Goal: Communication & Community: Answer question/provide support

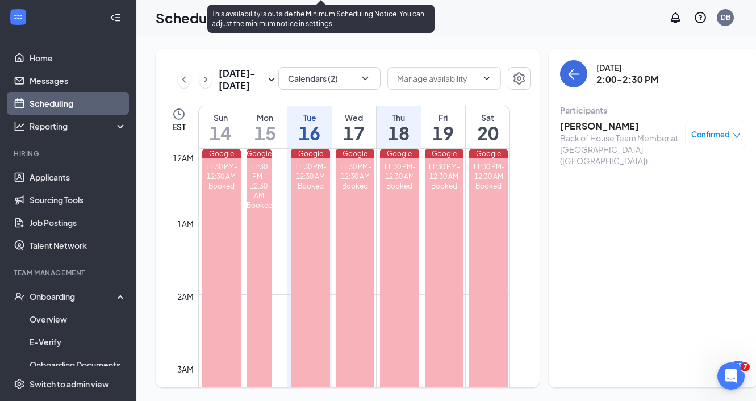
scroll to position [824, 0]
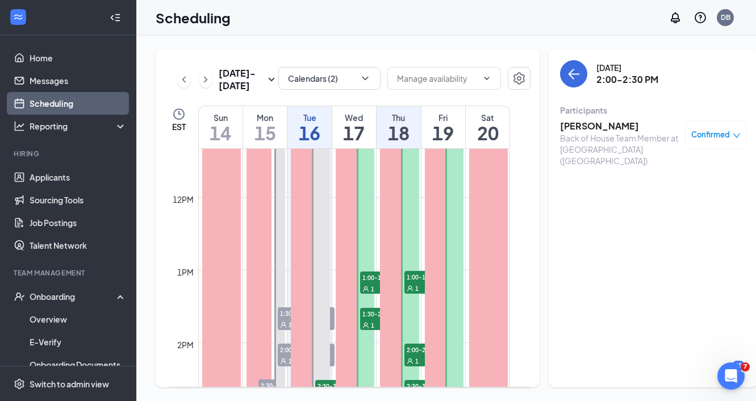
click at [588, 322] on div "[DATE] 2:00-2:30 PM Participants [PERSON_NAME] Back of House Team Member at [GE…" at bounding box center [653, 218] width 209 height 339
click at [560, 82] on button "back-button" at bounding box center [573, 73] width 27 height 27
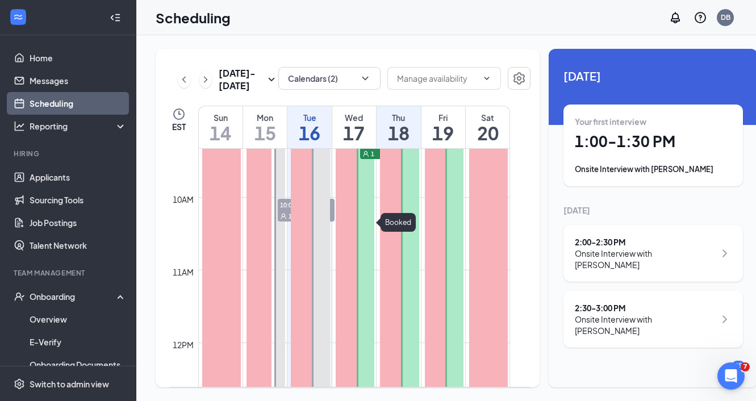
scroll to position [689, 0]
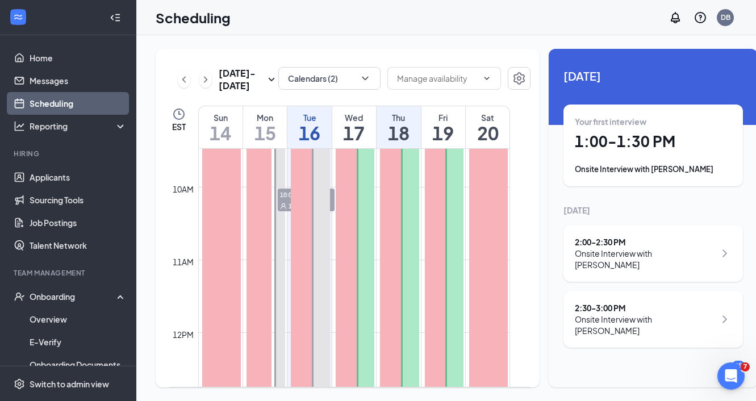
click at [333, 225] on div "Google 11:30 PM-12:30 AM Booked" at bounding box center [354, 332] width 42 height 1745
click at [331, 211] on div "1" at bounding box center [306, 205] width 57 height 11
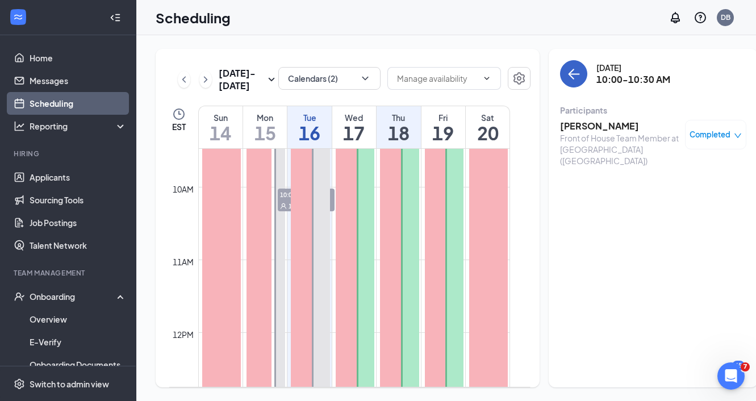
click at [567, 77] on icon "ArrowLeft" at bounding box center [574, 74] width 14 height 14
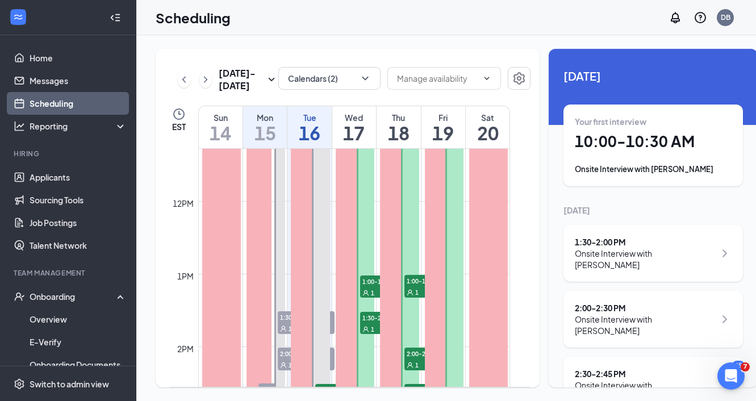
scroll to position [962, 0]
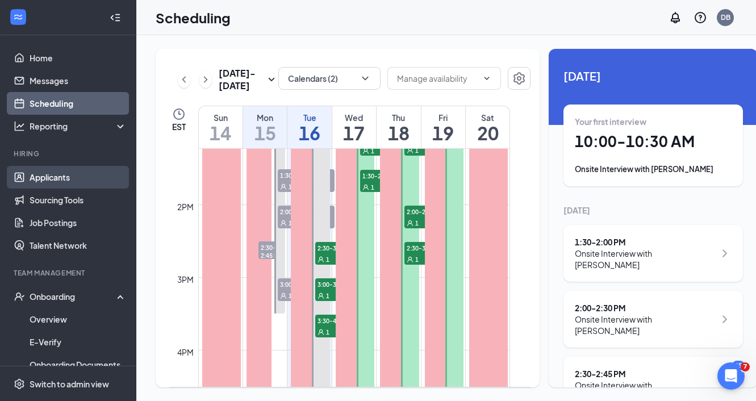
click at [98, 169] on link "Applicants" at bounding box center [78, 177] width 97 height 23
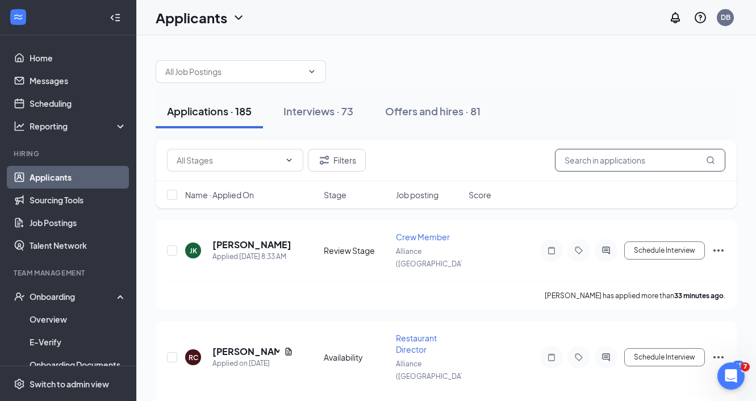
click at [632, 153] on input "text" at bounding box center [640, 160] width 170 height 23
type input "[PERSON_NAME]"
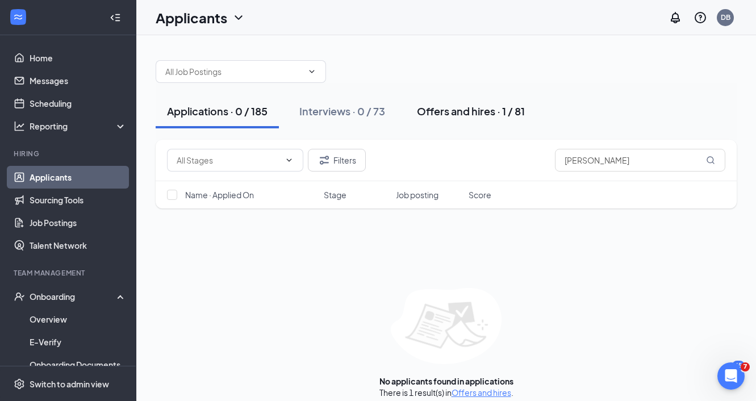
click at [465, 111] on div "Offers and hires · 1 / 81" at bounding box center [471, 111] width 108 height 14
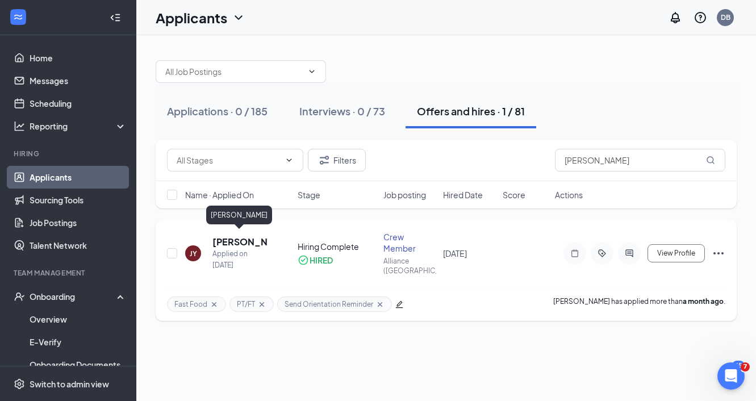
click at [234, 238] on h5 "[PERSON_NAME]" at bounding box center [239, 242] width 55 height 12
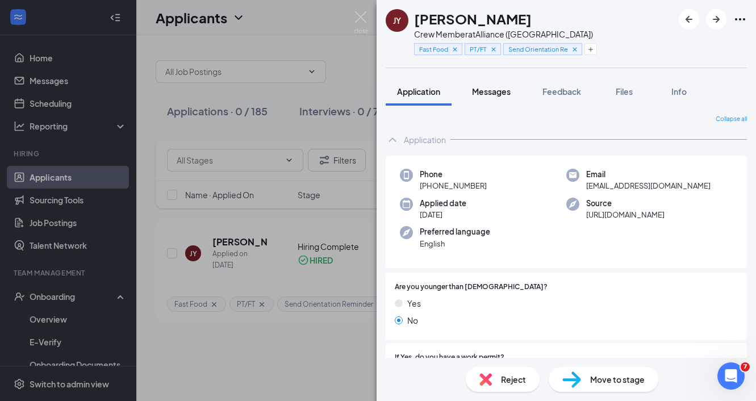
click at [506, 96] on span "Messages" at bounding box center [491, 91] width 39 height 10
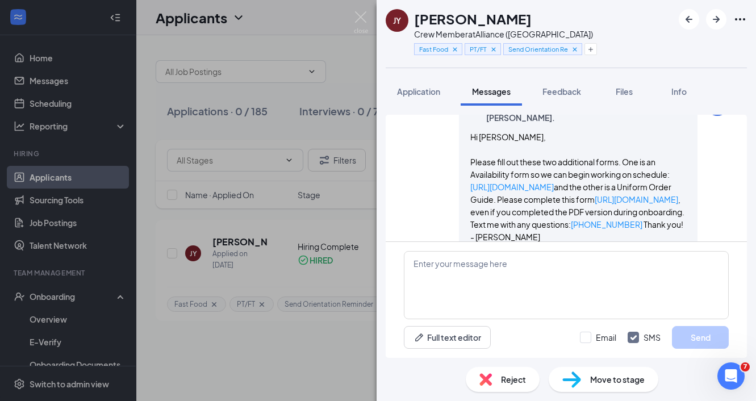
scroll to position [868, 0]
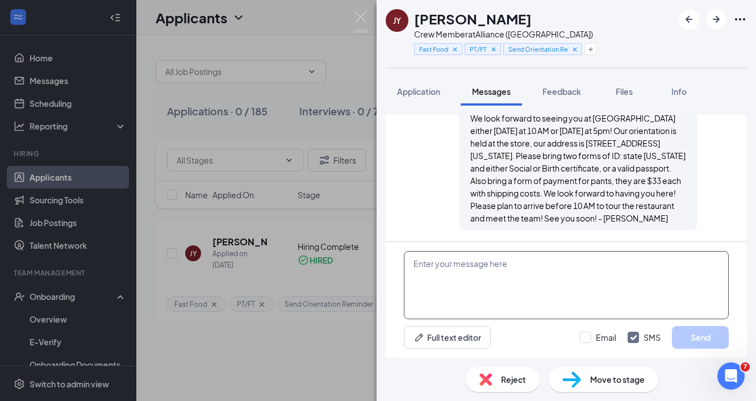
click at [440, 285] on textarea at bounding box center [566, 285] width 325 height 68
click at [650, 268] on textarea "Hello, are you still interested in working at [DEMOGRAPHIC_DATA]-fil-A?" at bounding box center [566, 285] width 325 height 68
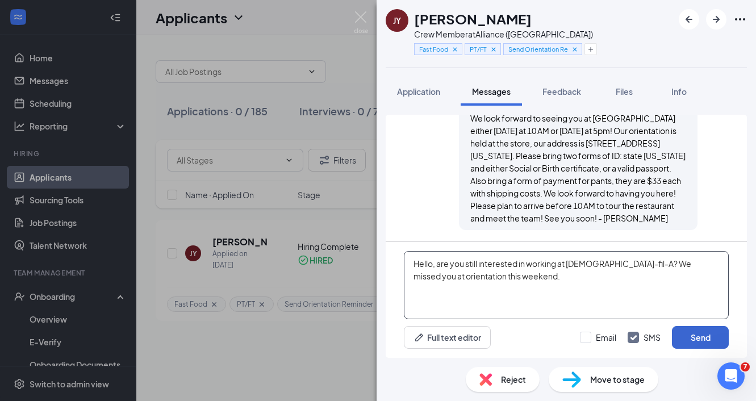
type textarea "Hello, are you still interested in working at [DEMOGRAPHIC_DATA]-fil-A? We miss…"
click at [699, 340] on button "Send" at bounding box center [700, 337] width 57 height 23
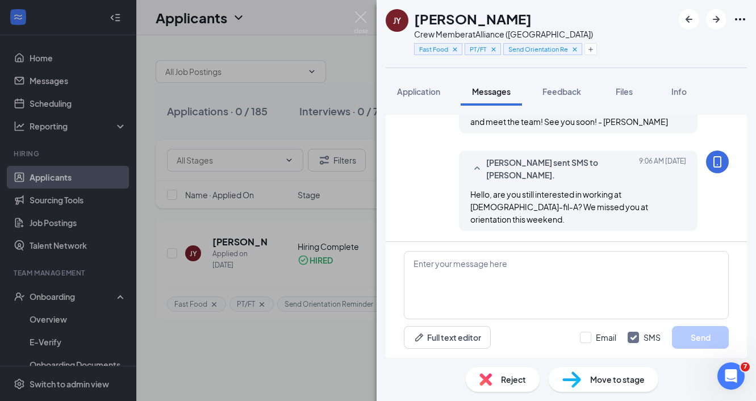
scroll to position [954, 0]
click at [352, 23] on div "JY [PERSON_NAME] Crew Member at Alliance ([GEOGRAPHIC_DATA]) Fast Food PT/FT Se…" at bounding box center [378, 200] width 756 height 401
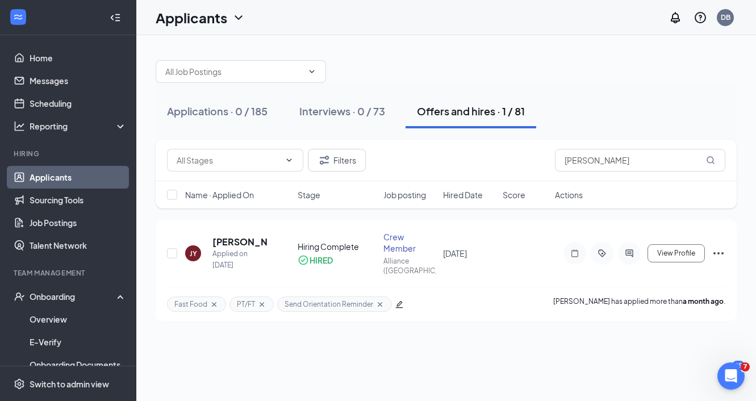
click at [356, 23] on div "Applicants DB" at bounding box center [446, 17] width 620 height 35
click at [619, 157] on input "[PERSON_NAME]" at bounding box center [640, 160] width 170 height 23
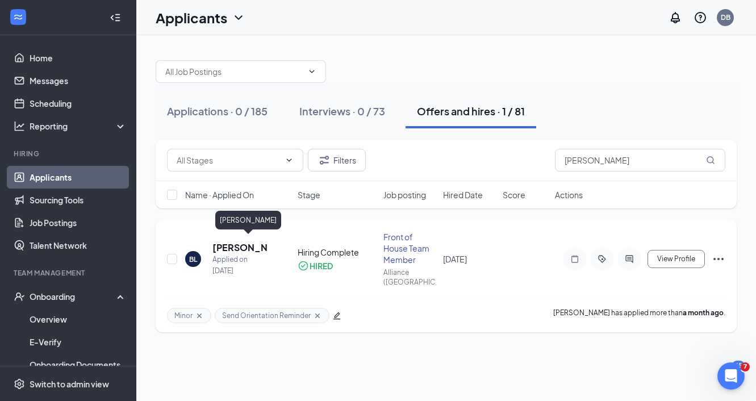
click at [246, 241] on h5 "[PERSON_NAME]" at bounding box center [239, 247] width 55 height 12
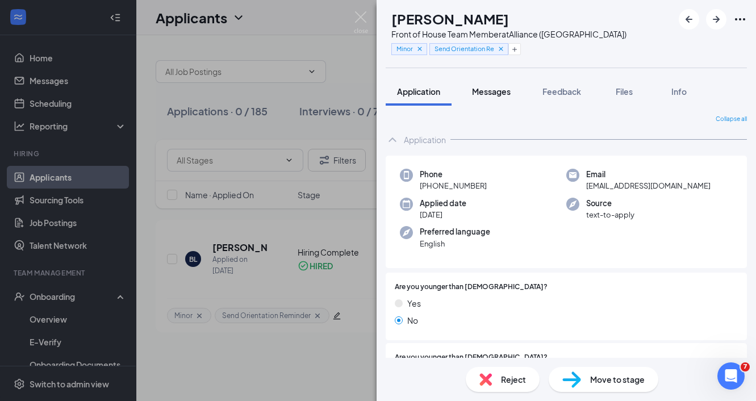
click at [501, 94] on span "Messages" at bounding box center [491, 91] width 39 height 10
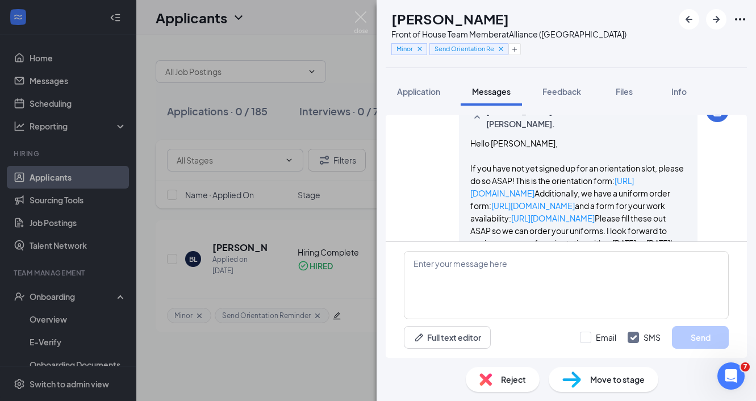
scroll to position [690, 0]
click at [365, 18] on img at bounding box center [361, 22] width 14 height 22
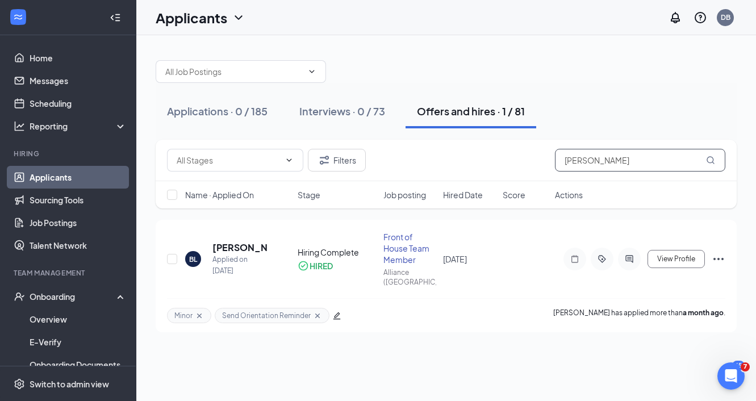
click at [593, 150] on input "[PERSON_NAME]" at bounding box center [640, 160] width 170 height 23
type input "[PERSON_NAME]"
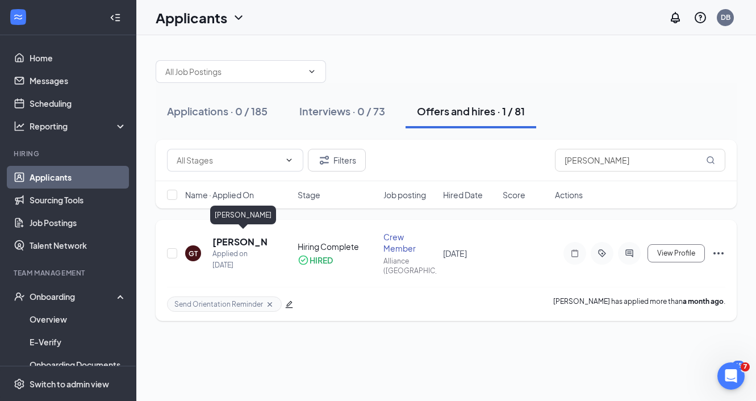
click at [241, 236] on h5 "[PERSON_NAME]" at bounding box center [239, 242] width 55 height 12
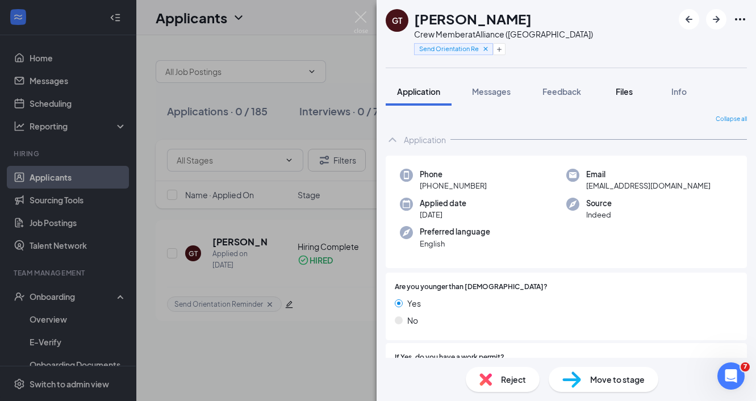
click at [627, 93] on span "Files" at bounding box center [624, 91] width 17 height 10
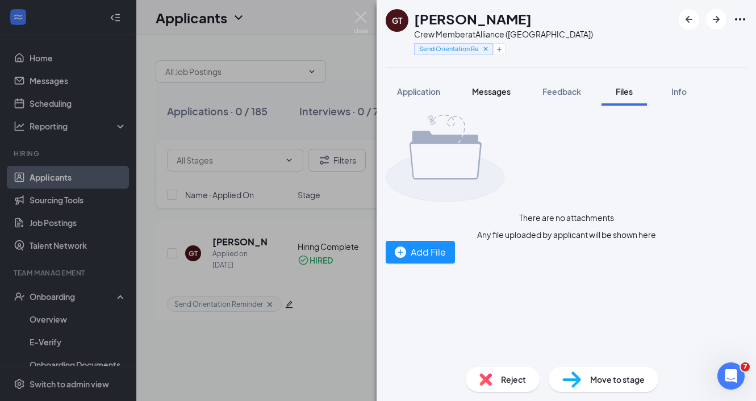
click at [514, 94] on button "Messages" at bounding box center [491, 91] width 61 height 28
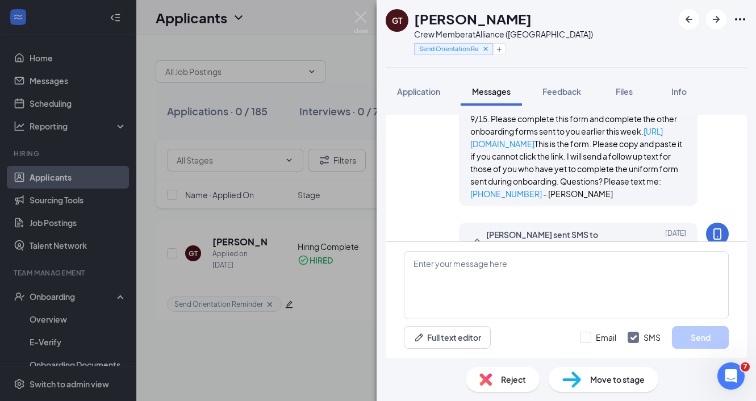
scroll to position [283, 0]
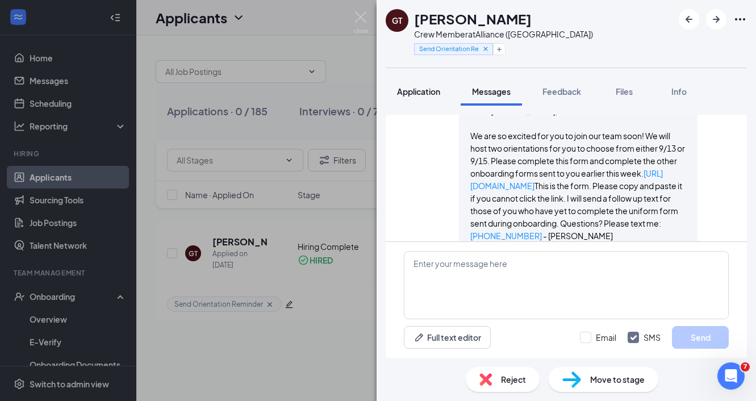
click at [413, 101] on button "Application" at bounding box center [419, 91] width 66 height 28
